Goal: Information Seeking & Learning: Compare options

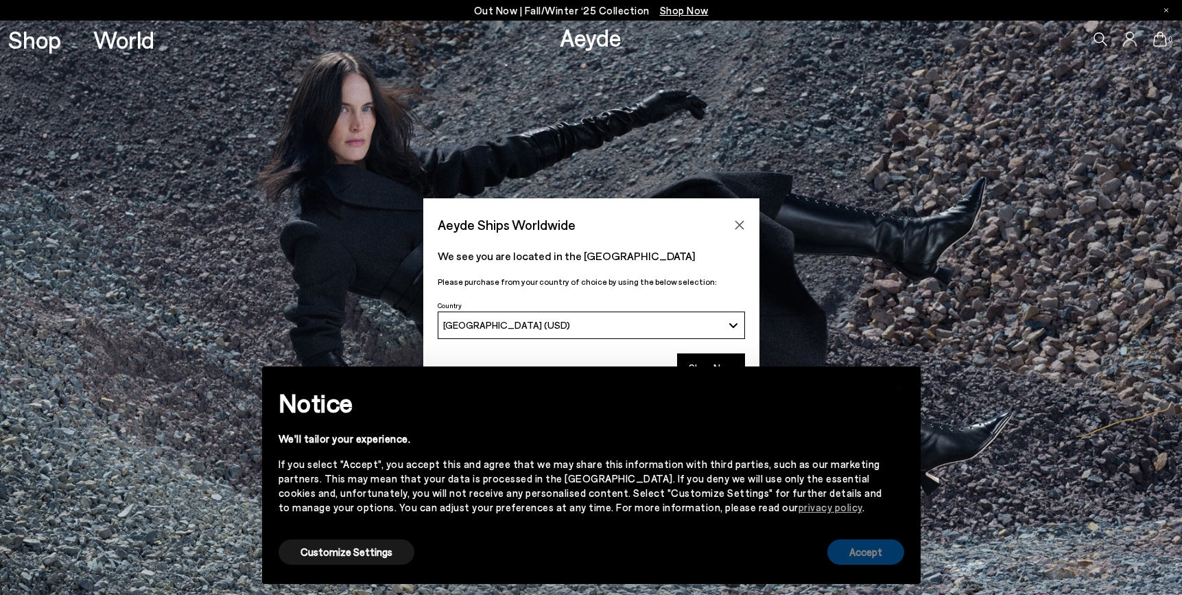
click at [855, 546] on button "Accept" at bounding box center [866, 551] width 77 height 25
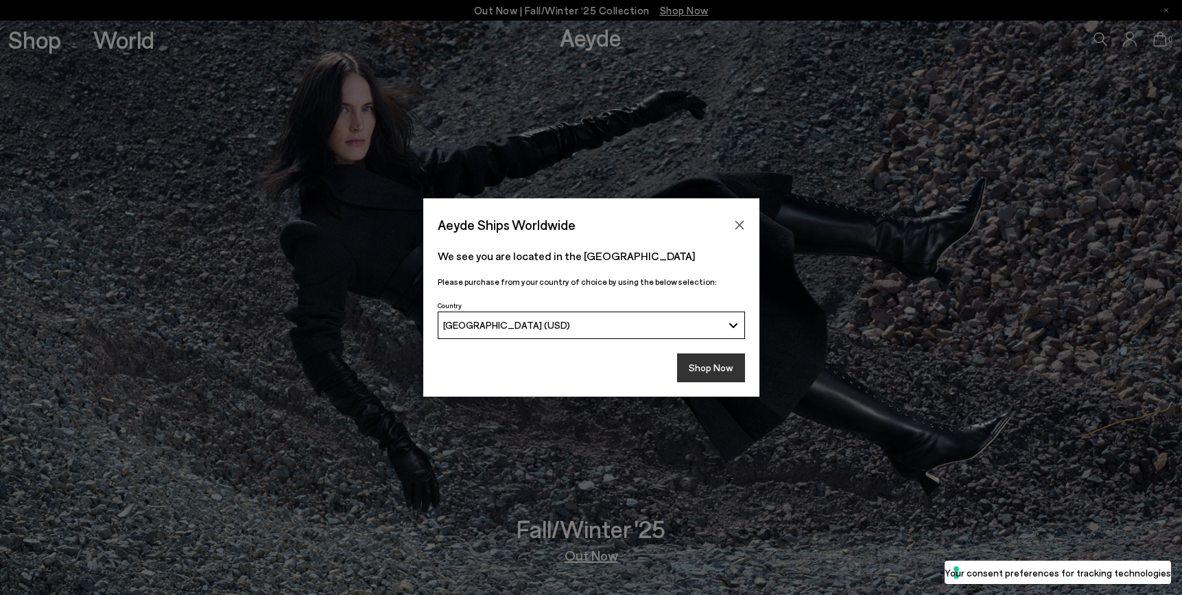
click at [712, 373] on button "Shop Now" at bounding box center [711, 367] width 68 height 29
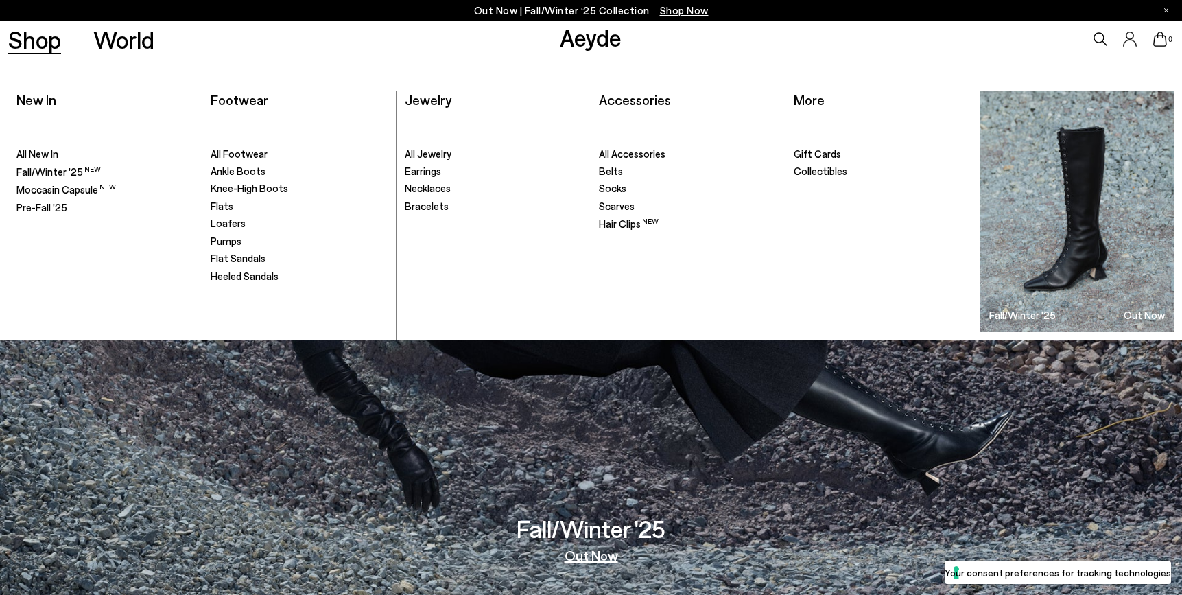
click at [233, 150] on span "All Footwear" at bounding box center [239, 154] width 57 height 12
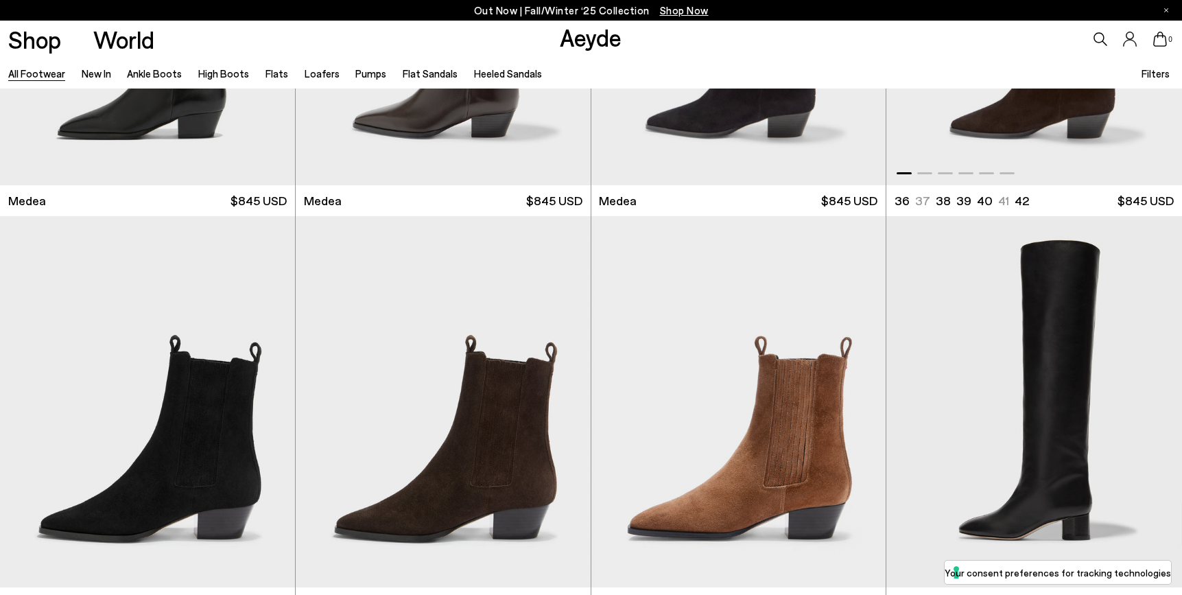
scroll to position [286, 0]
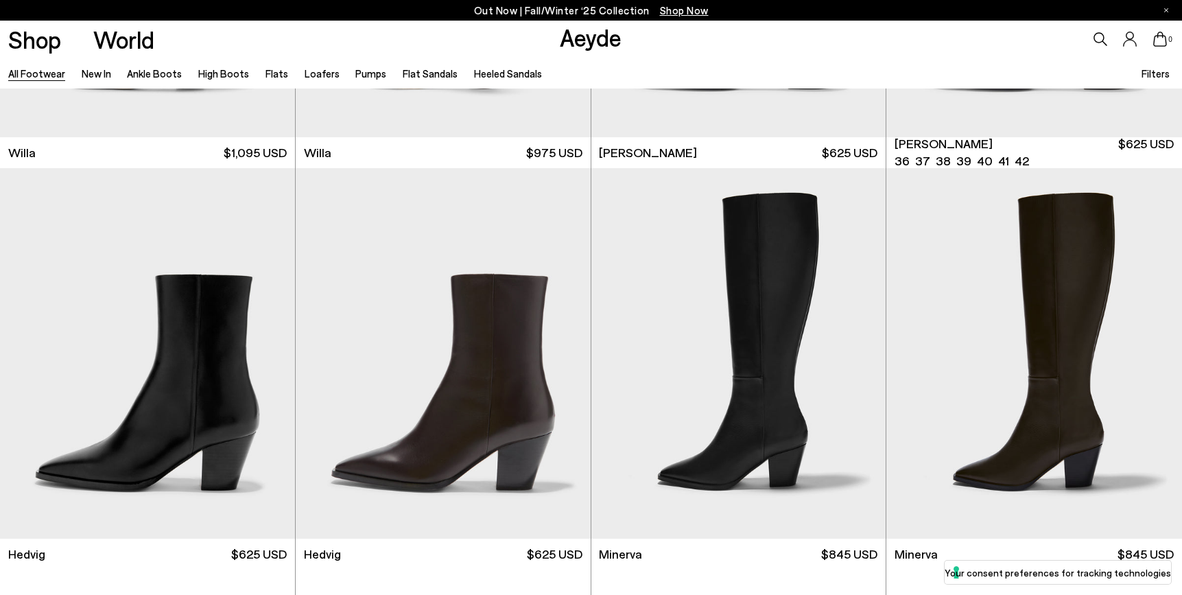
scroll to position [1133, 0]
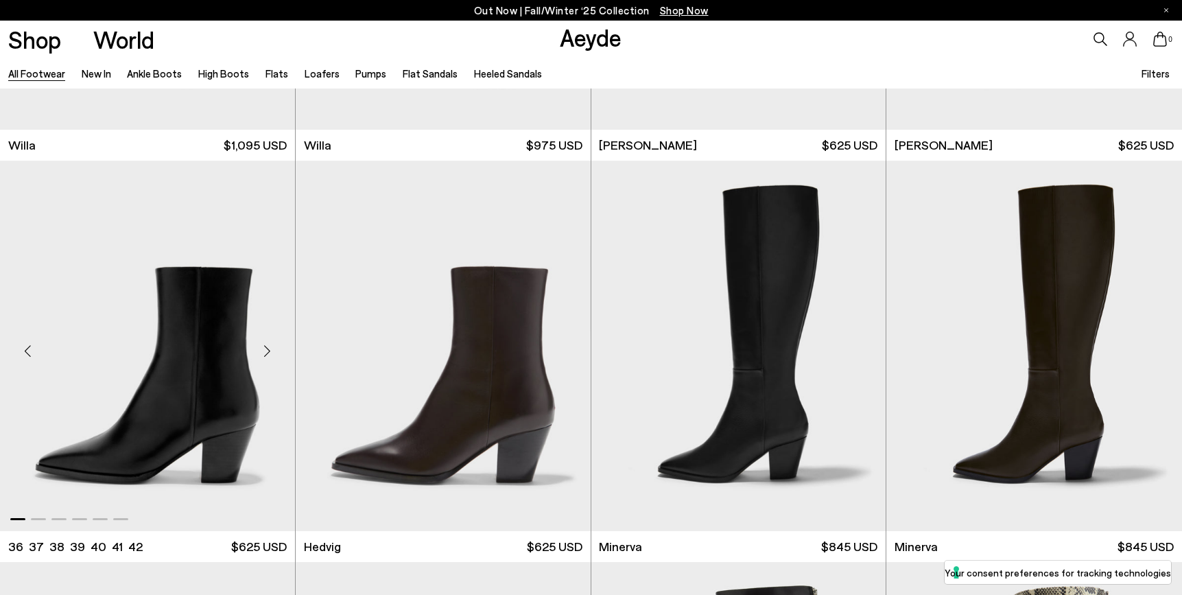
click at [214, 441] on img "1 / 6" at bounding box center [147, 346] width 295 height 371
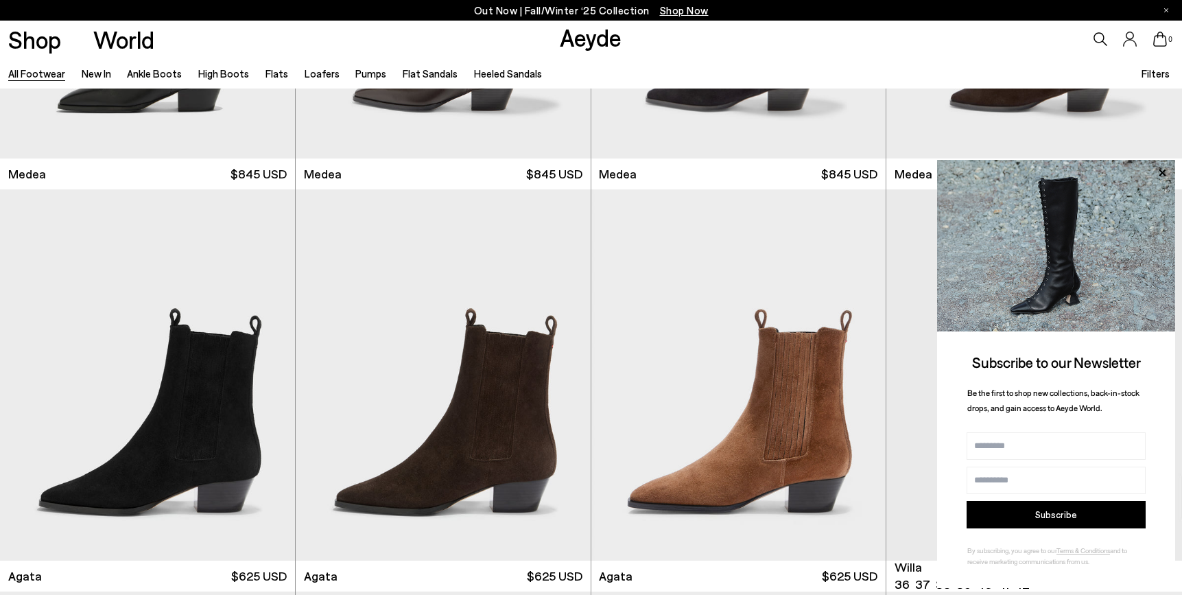
scroll to position [298, 0]
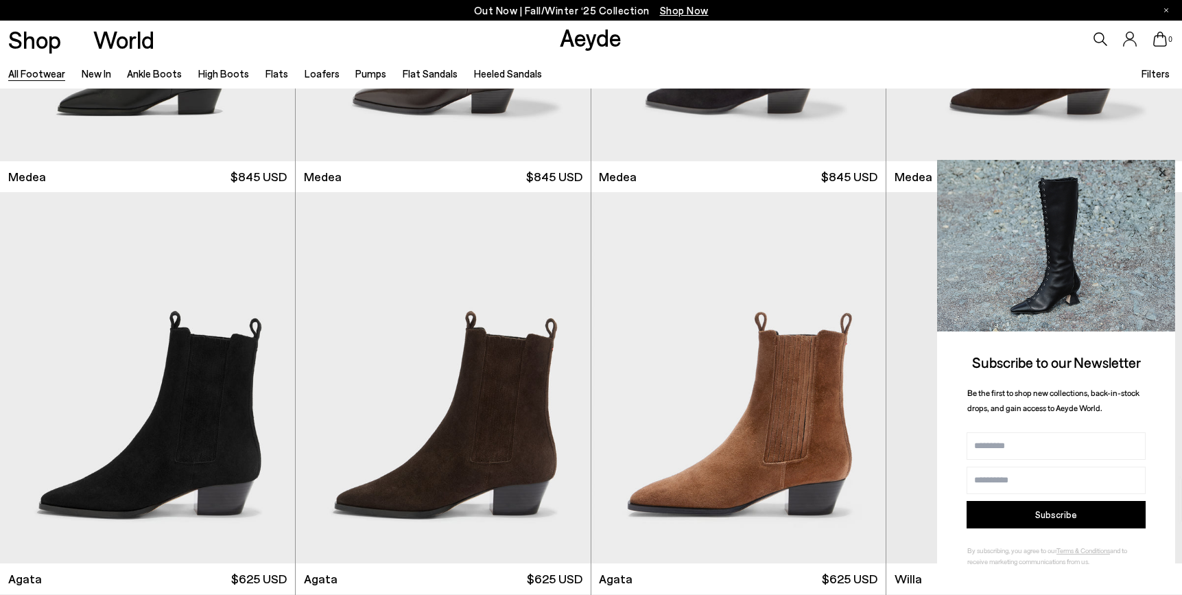
click at [1163, 173] on icon at bounding box center [1162, 172] width 7 height 7
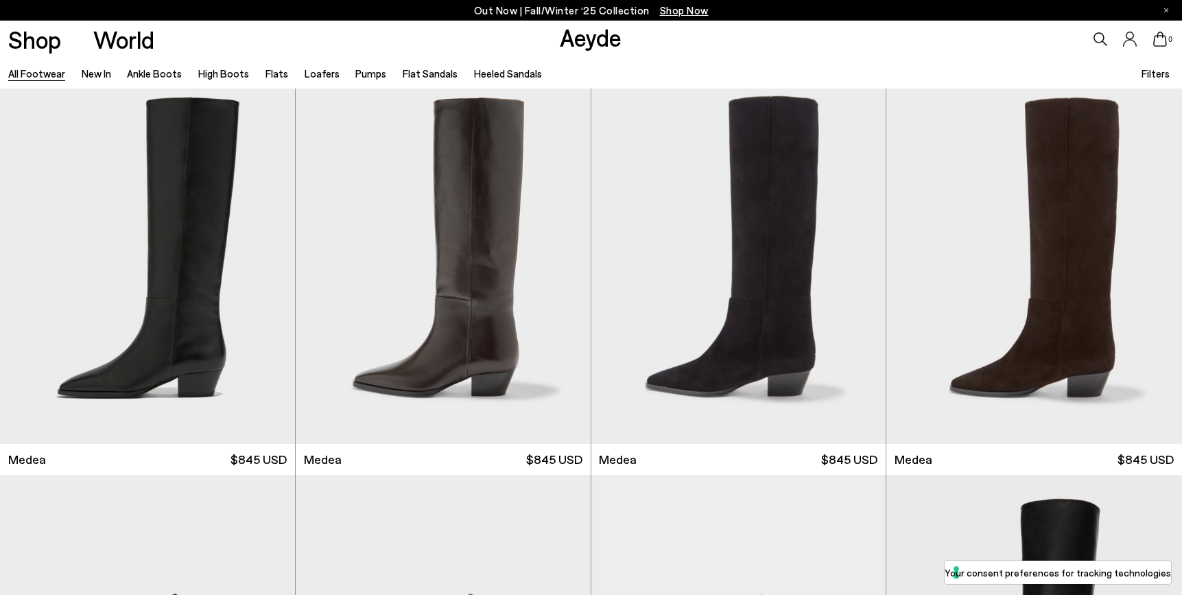
scroll to position [0, 0]
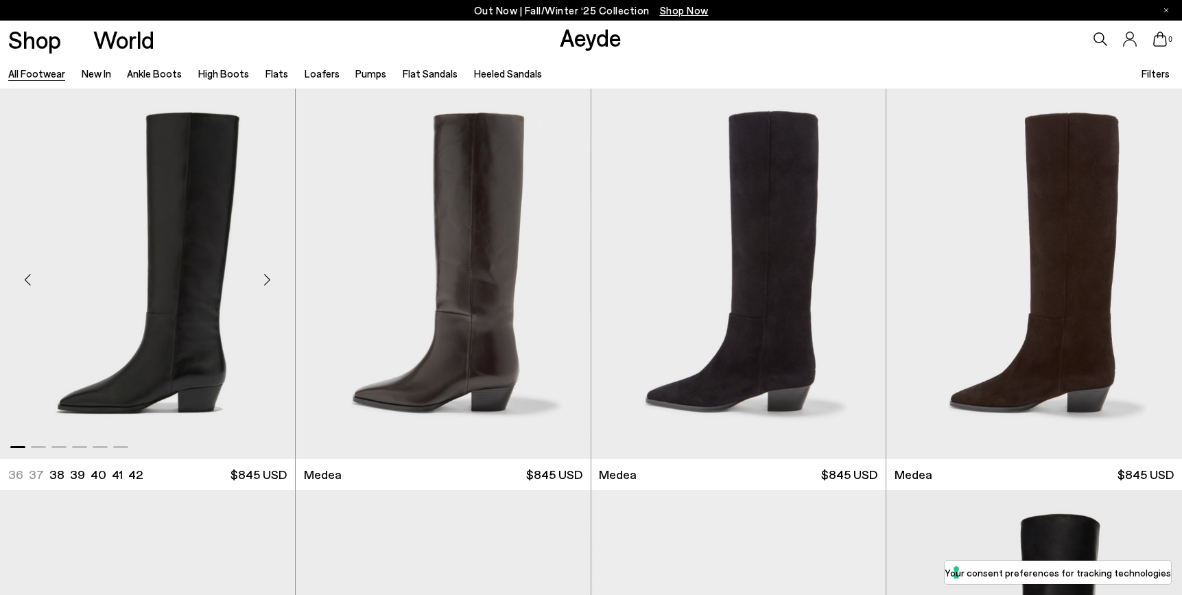
click at [212, 336] on img "1 / 6" at bounding box center [147, 274] width 295 height 371
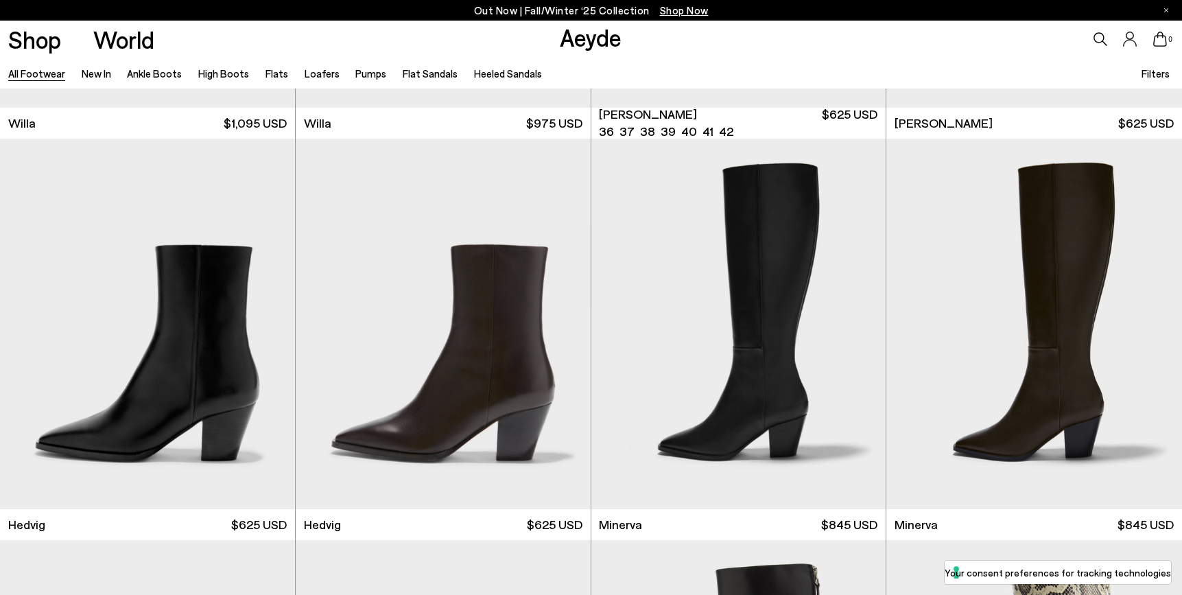
scroll to position [1156, 0]
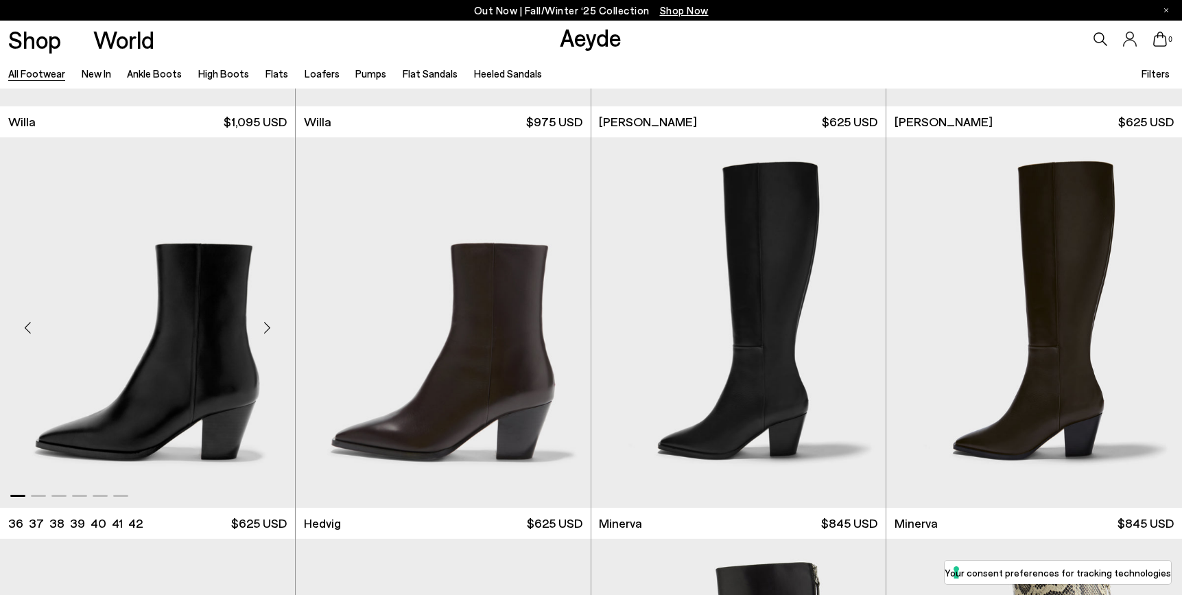
click at [207, 375] on img "1 / 6" at bounding box center [147, 322] width 295 height 371
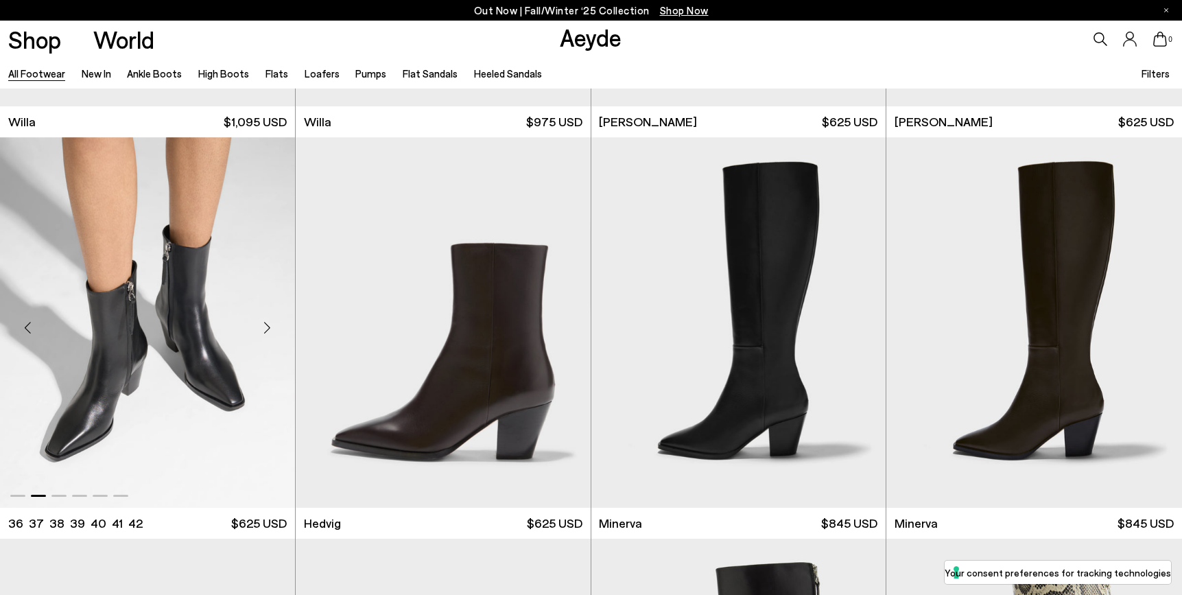
click at [159, 397] on img "2 / 6" at bounding box center [147, 322] width 295 height 371
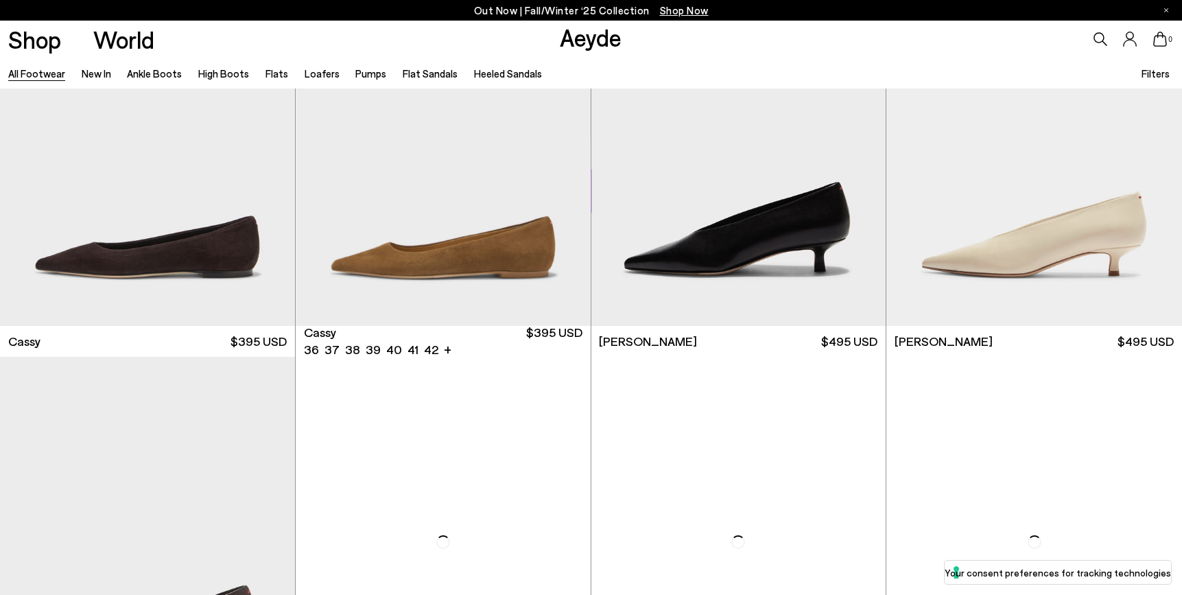
scroll to position [19408, 0]
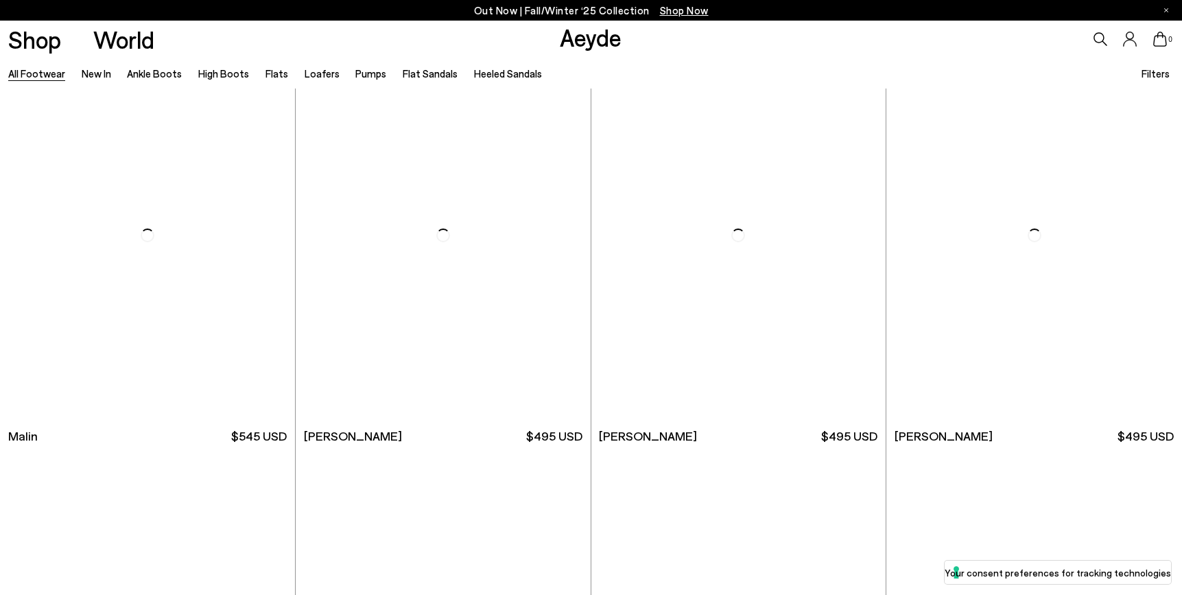
scroll to position [23731, 0]
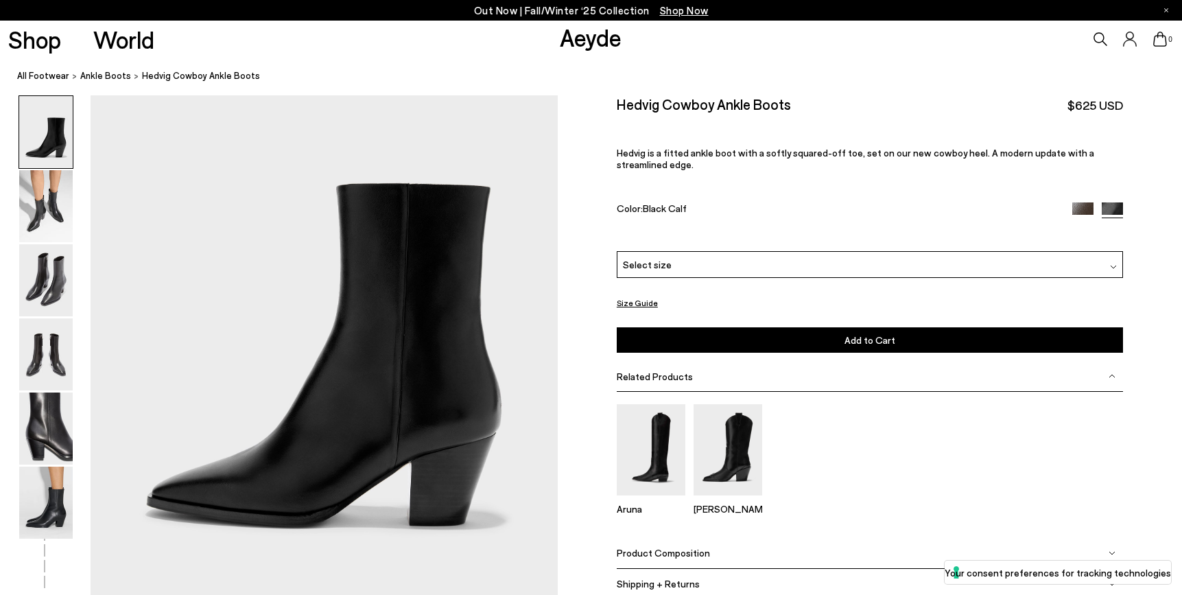
scroll to position [104, 0]
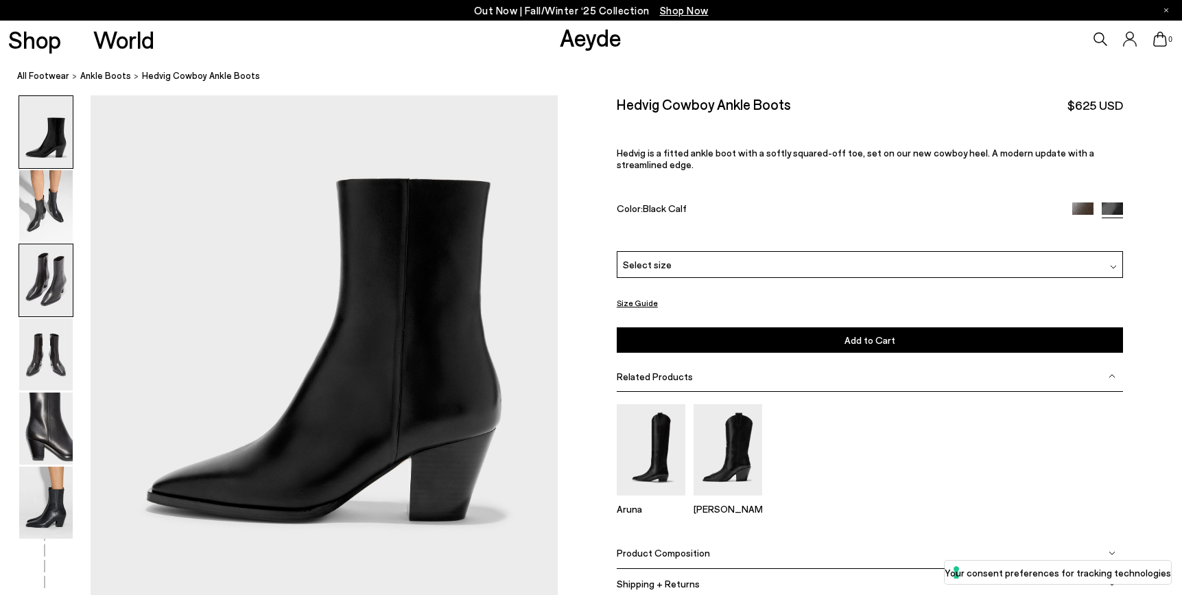
click at [54, 285] on img at bounding box center [46, 280] width 54 height 72
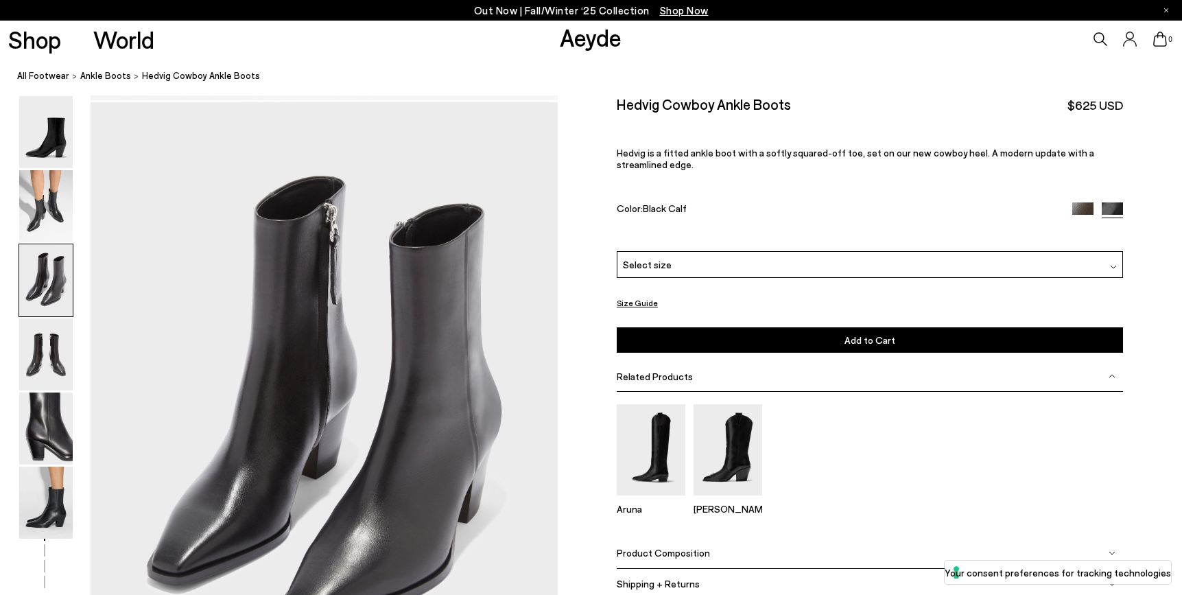
scroll to position [1251, 0]
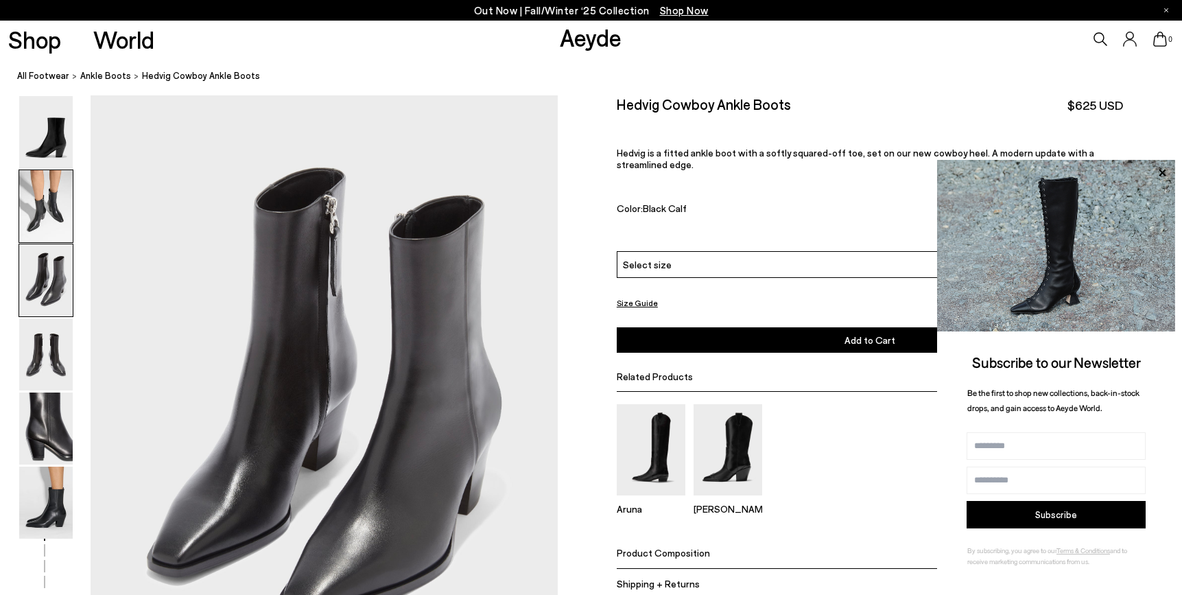
click at [48, 229] on img at bounding box center [46, 206] width 54 height 72
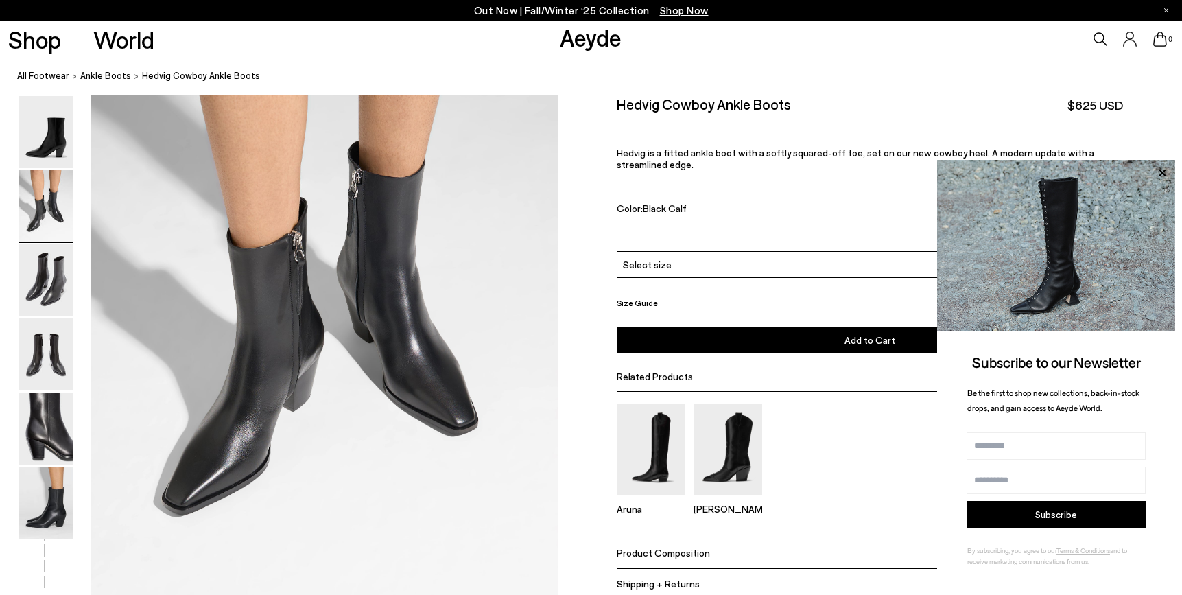
scroll to position [741, 0]
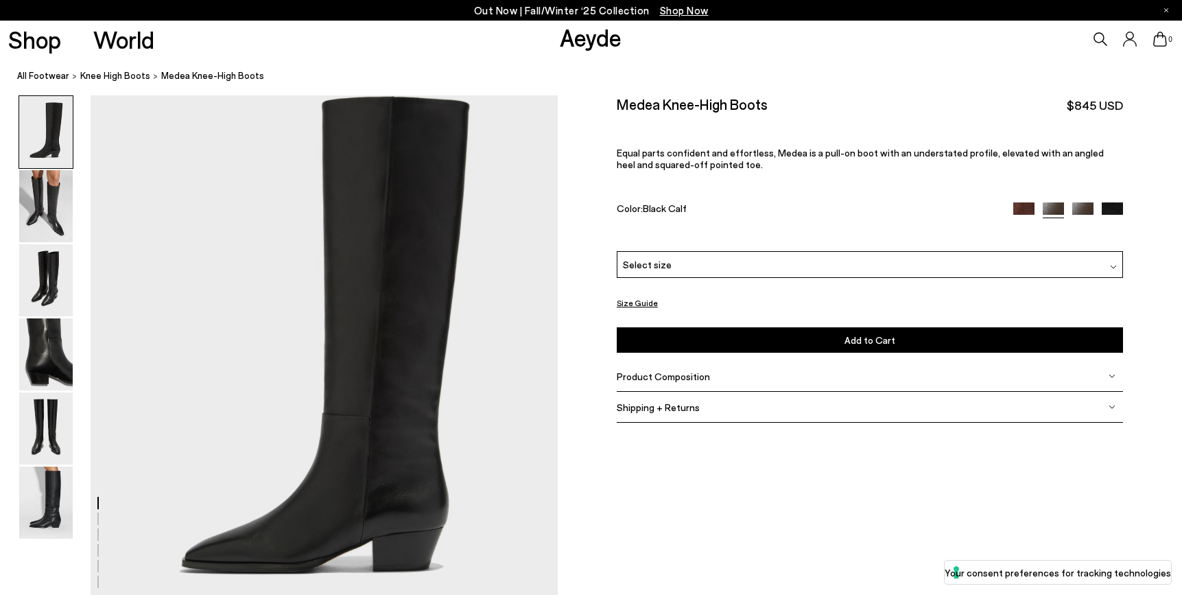
scroll to position [49, 0]
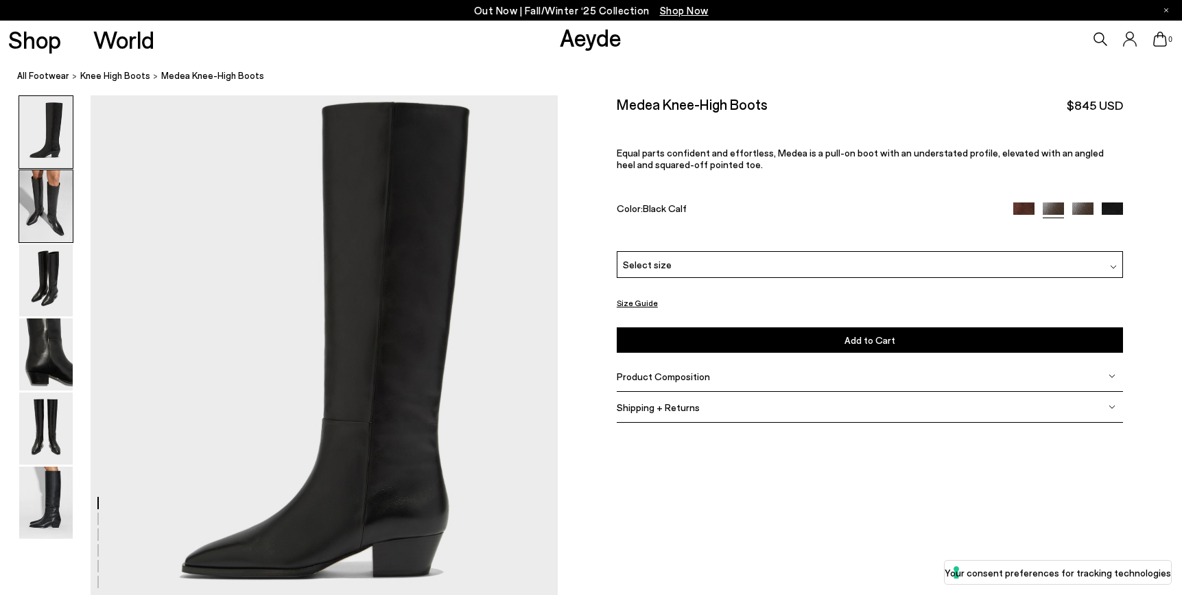
click at [58, 226] on img at bounding box center [46, 206] width 54 height 72
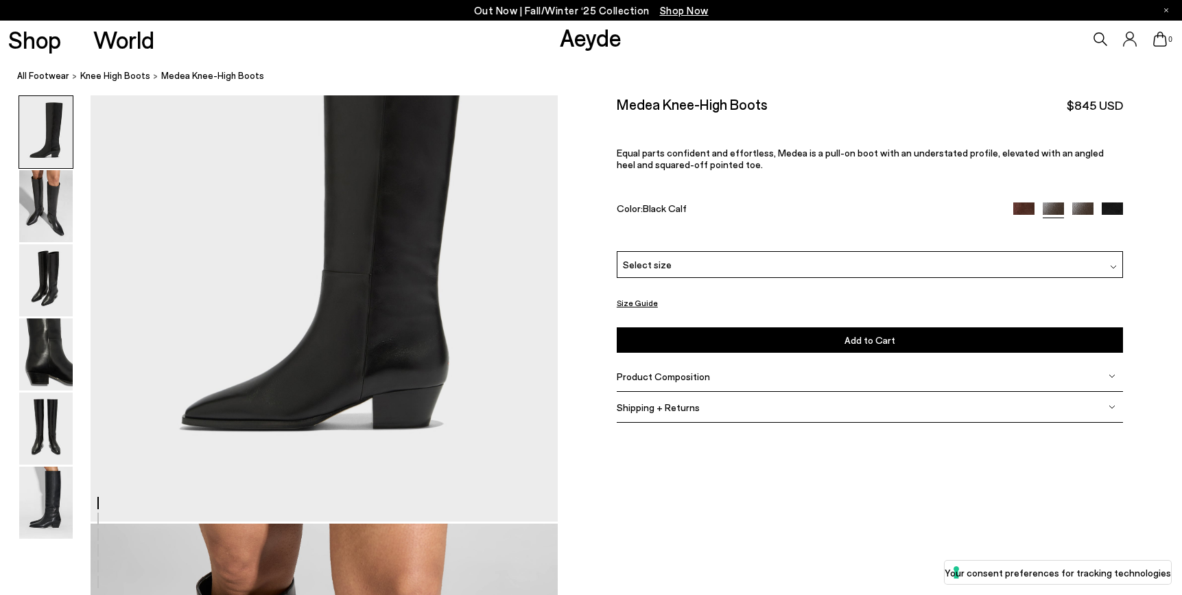
scroll to position [0, 0]
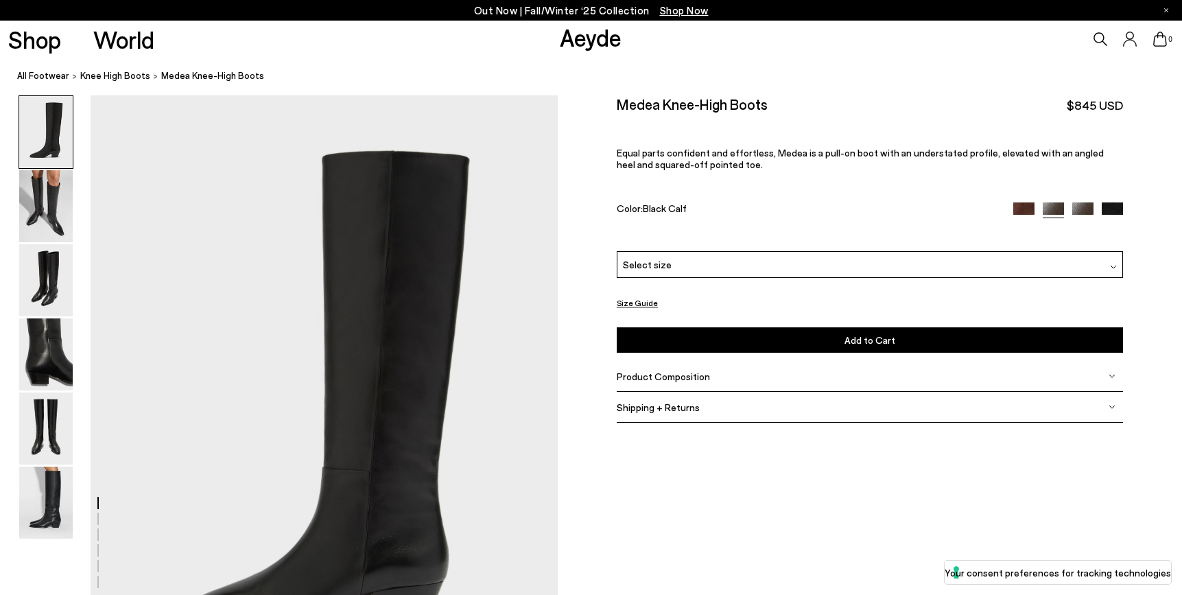
click at [849, 373] on div "Product Composition" at bounding box center [870, 376] width 506 height 31
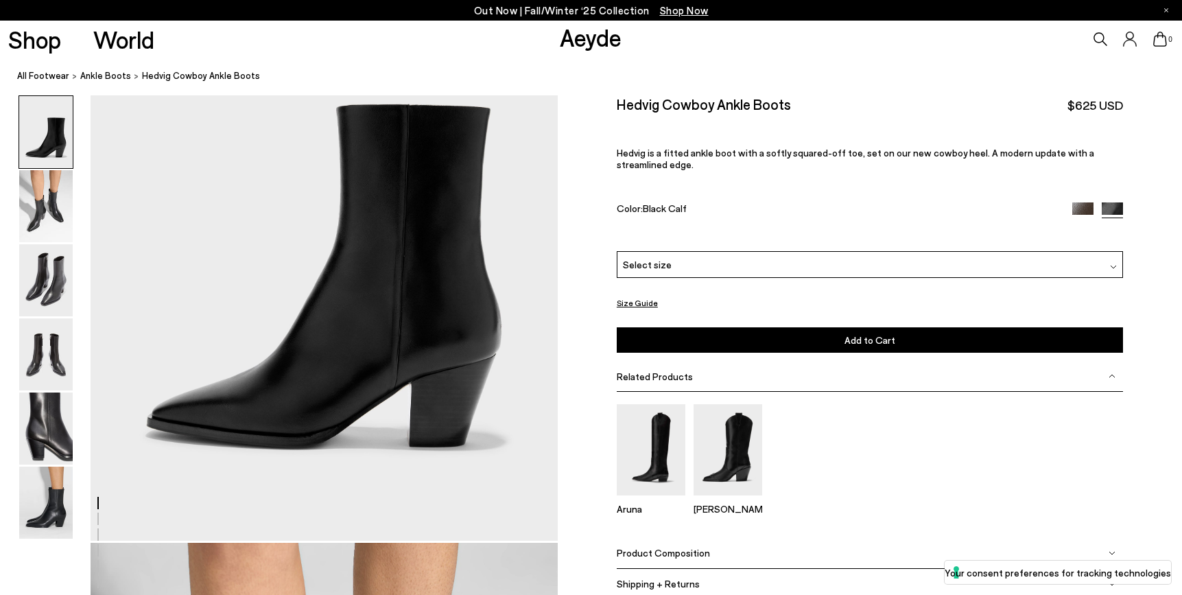
scroll to position [198, 0]
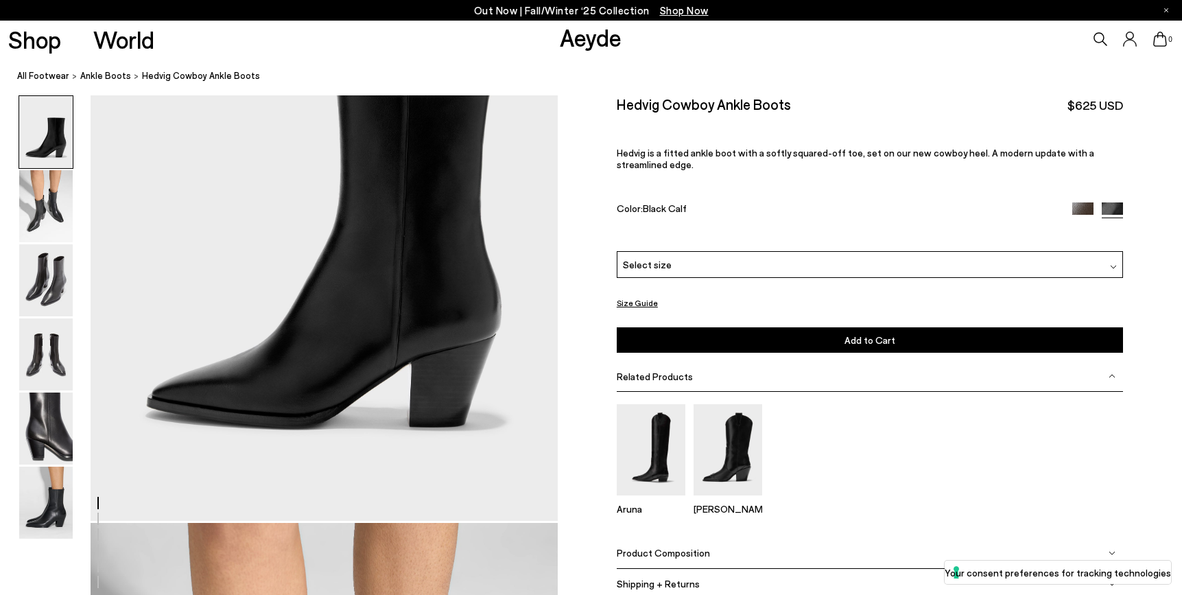
click at [693, 548] on span "Product Composition" at bounding box center [663, 553] width 93 height 12
